Goal: Find specific page/section: Find specific page/section

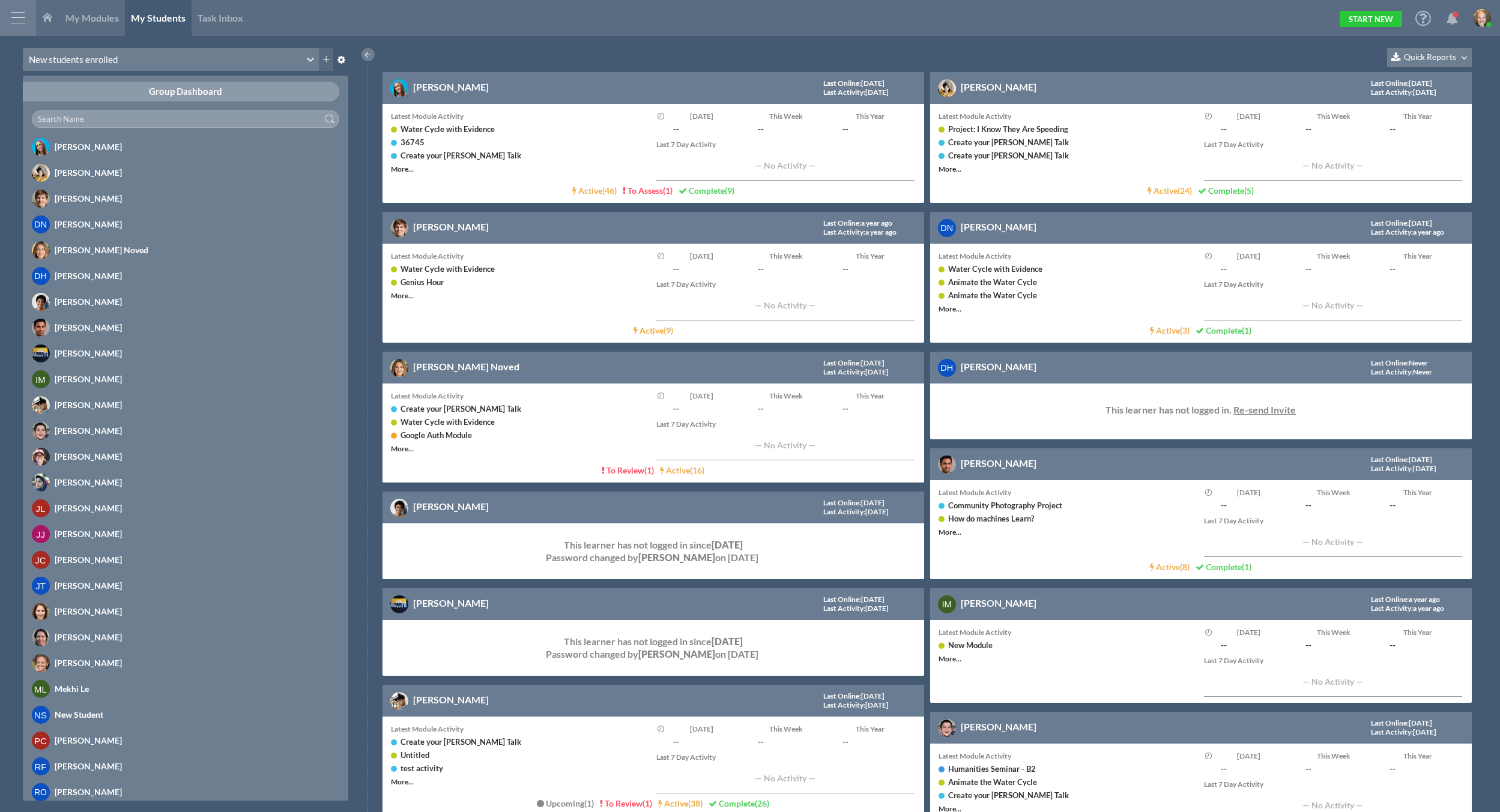
click at [0, 24] on div at bounding box center [18, 18] width 36 height 36
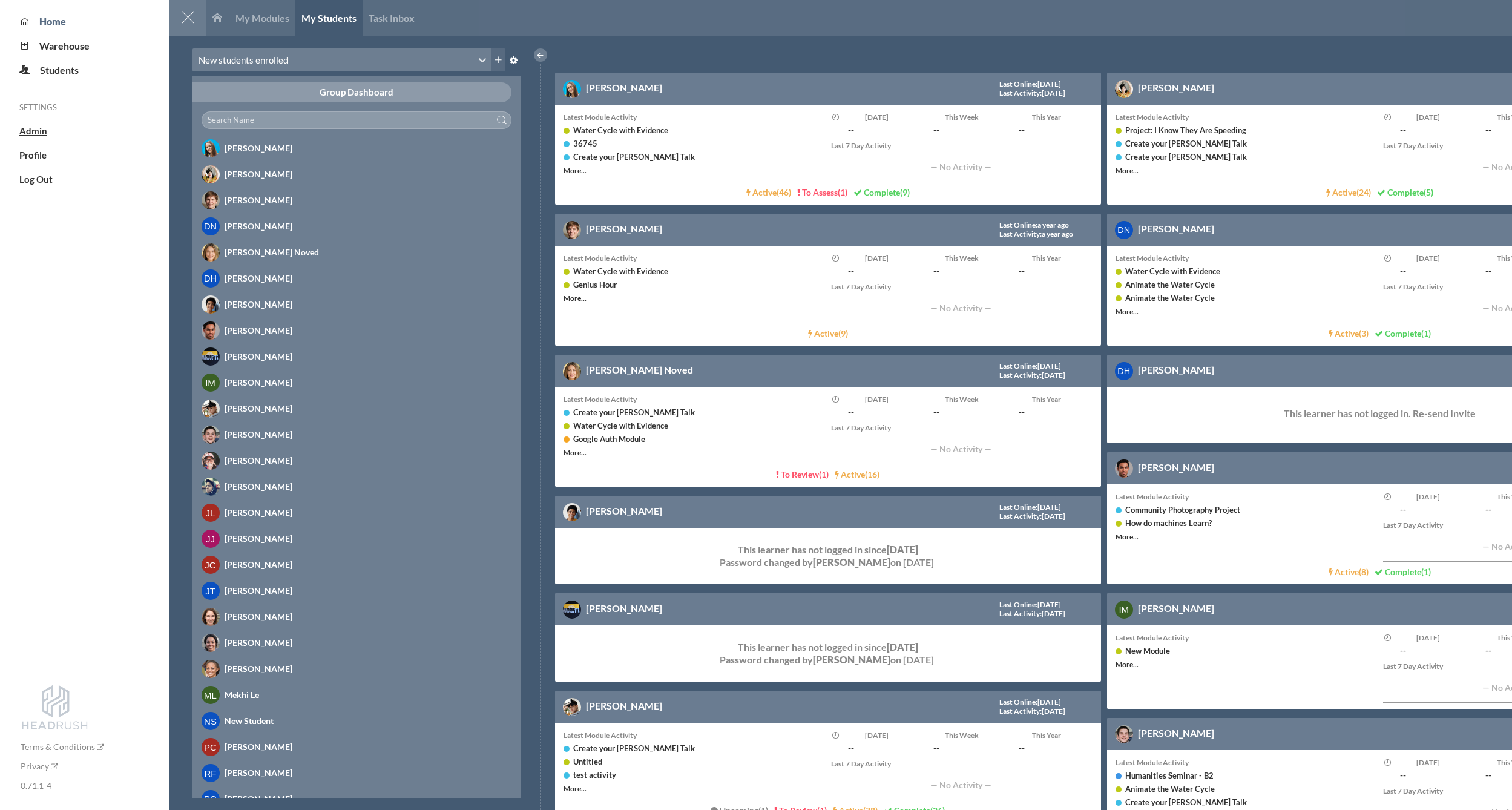
click at [29, 130] on span "Admin" at bounding box center [33, 130] width 28 height 11
select select "20"
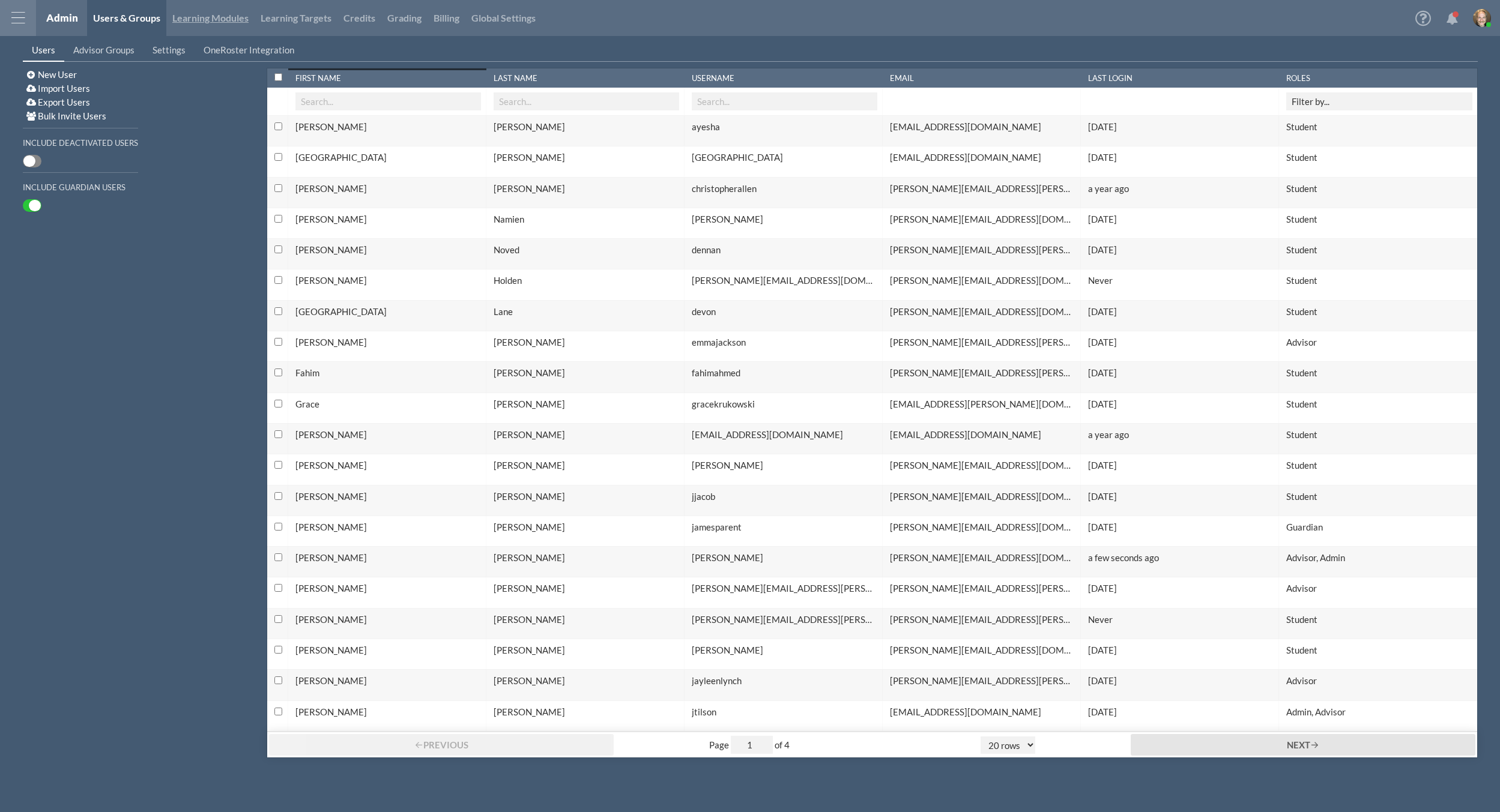
click at [199, 27] on link "Learning Modules" at bounding box center [211, 18] width 88 height 36
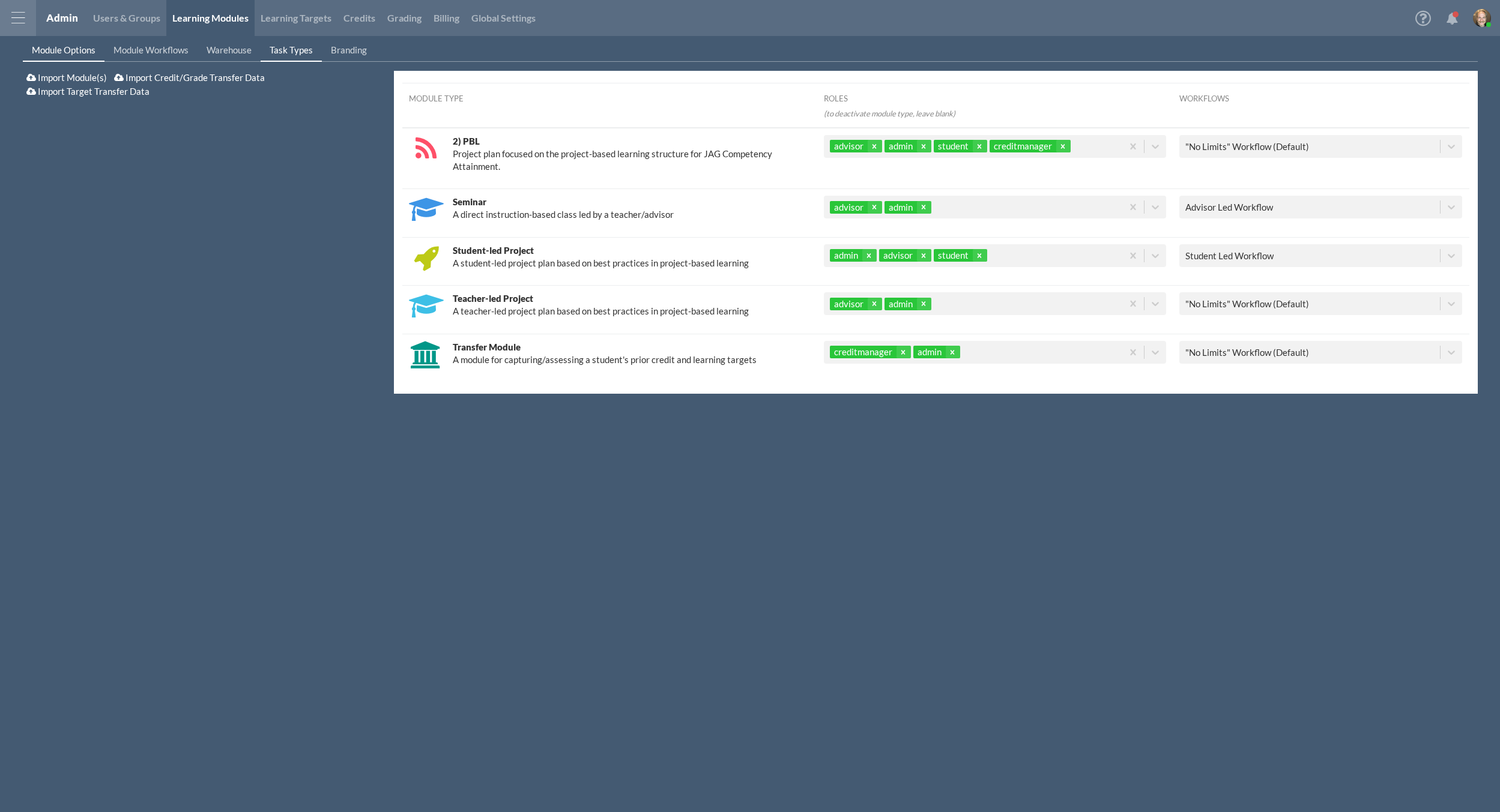
click at [304, 48] on span "Task Types" at bounding box center [291, 50] width 43 height 11
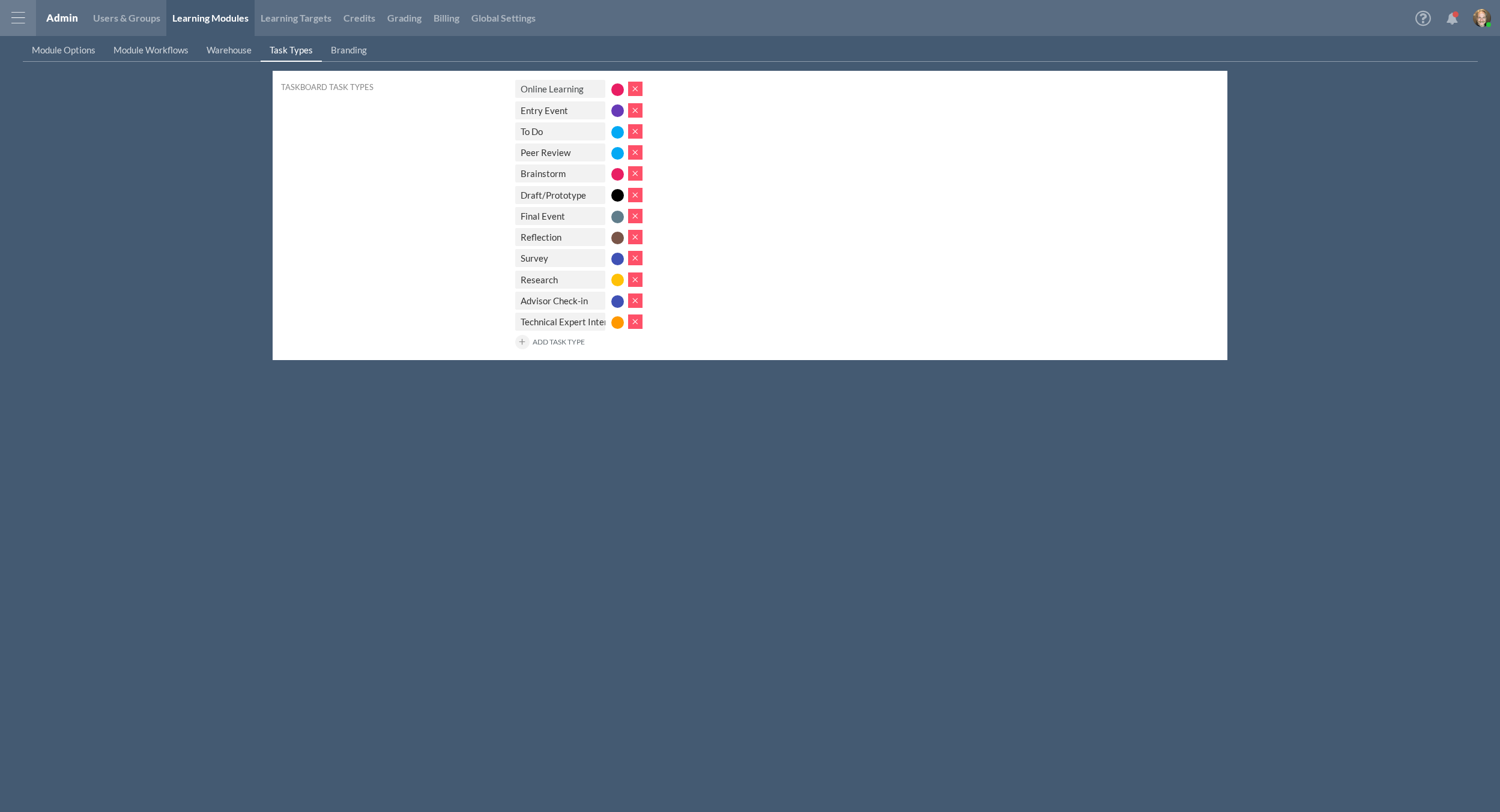
drag, startPoint x: 522, startPoint y: 86, endPoint x: 584, endPoint y: 327, distance: 248.8
click at [584, 327] on div "Online Learning Entry Event To Do Peer Review Brainstorm Draft/Prototype Final …" at bounding box center [867, 217] width 704 height 268
click at [794, 313] on div "Technical Expert Interview" at bounding box center [867, 323] width 704 height 27
